Goal: Task Accomplishment & Management: Manage account settings

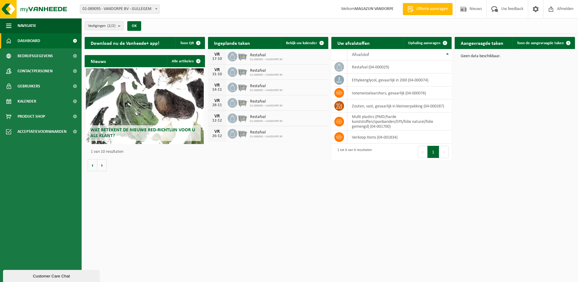
click at [276, 60] on span "01-089095 - VANDORPE BV" at bounding box center [266, 60] width 33 height 4
click at [229, 59] on div at bounding box center [233, 57] width 10 height 10
click at [234, 57] on icon at bounding box center [232, 57] width 6 height 6
click at [250, 59] on div "Restafval 01-089095 - VANDORPE BV" at bounding box center [265, 56] width 36 height 9
click at [308, 43] on span "Bekijk uw kalender" at bounding box center [301, 43] width 31 height 4
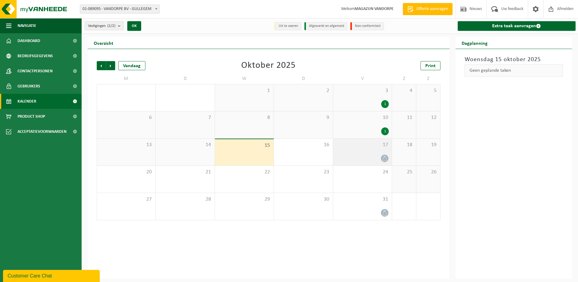
click at [351, 149] on div "17" at bounding box center [362, 151] width 59 height 27
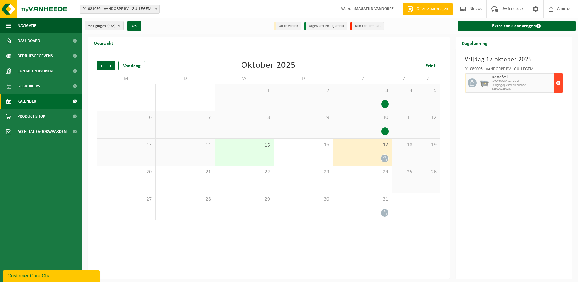
click at [558, 83] on span "button" at bounding box center [558, 83] width 5 height 12
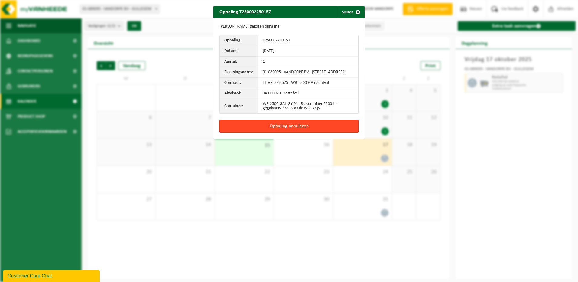
click at [279, 130] on button "Ophaling annuleren" at bounding box center [289, 126] width 139 height 13
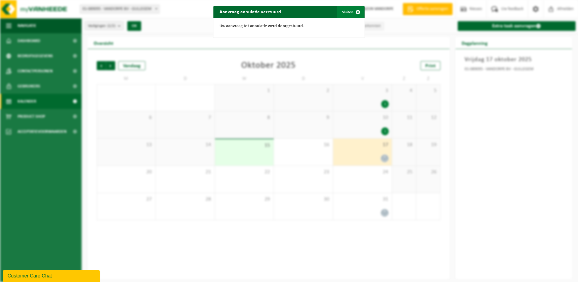
click at [345, 13] on button "Sluiten" at bounding box center [350, 12] width 27 height 12
